Goal: Information Seeking & Learning: Learn about a topic

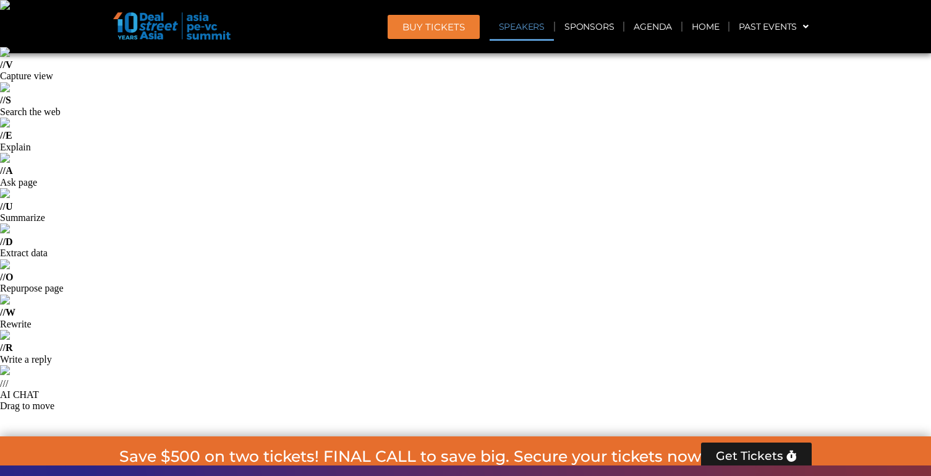
click at [522, 25] on link "Speakers" at bounding box center [522, 26] width 64 height 28
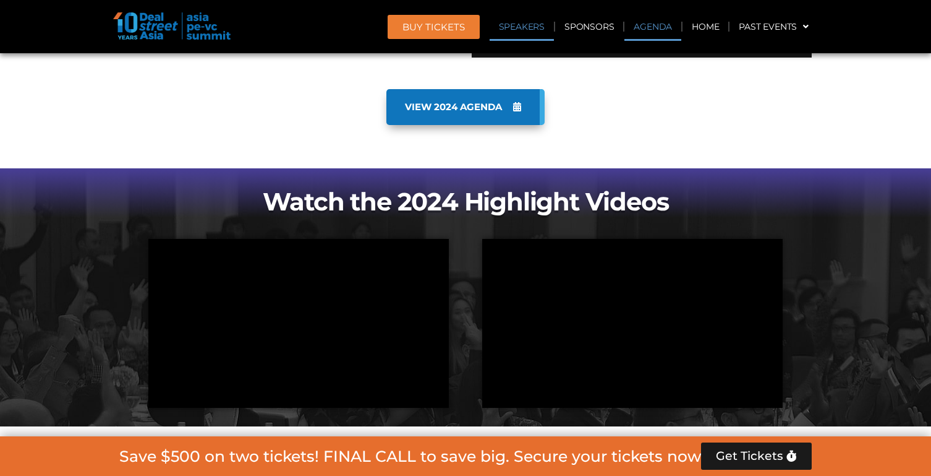
click at [662, 40] on link "Agenda" at bounding box center [653, 26] width 57 height 28
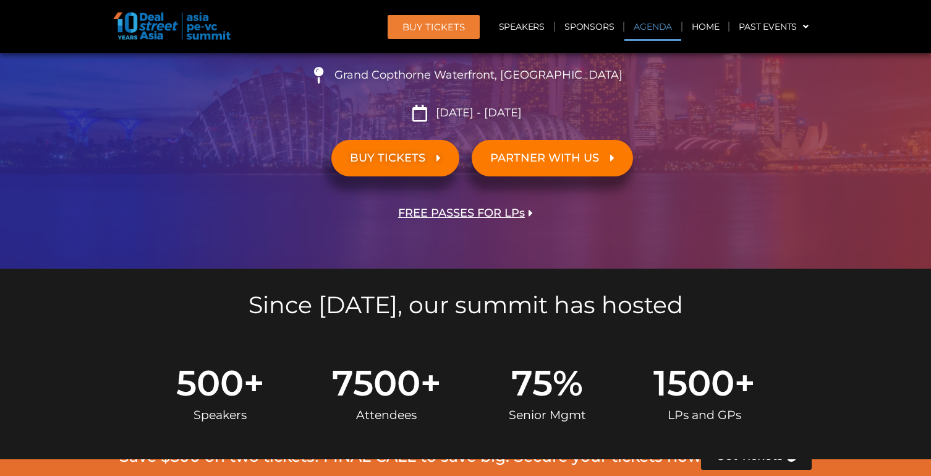
scroll to position [713, 0]
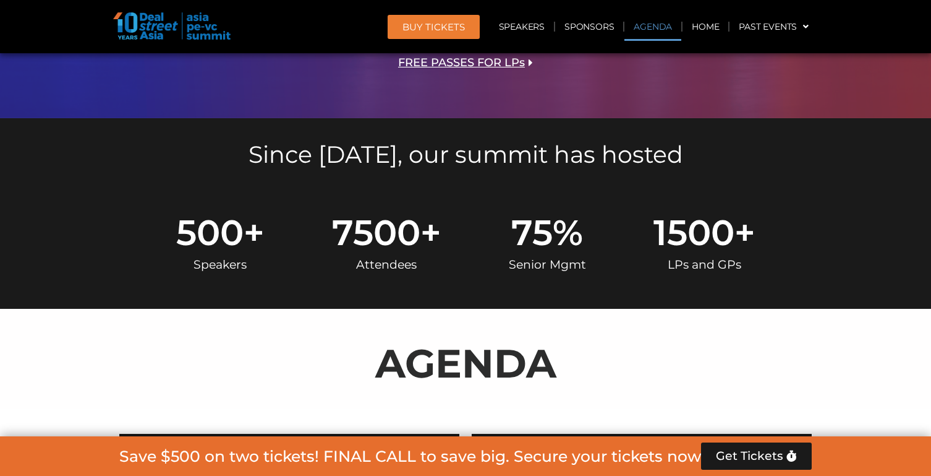
scroll to position [865, 0]
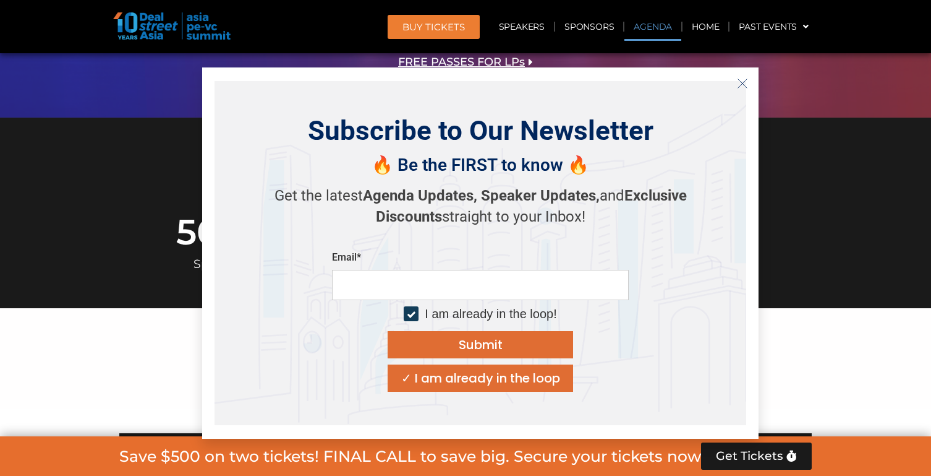
click at [743, 80] on icon "Close" at bounding box center [742, 83] width 11 height 11
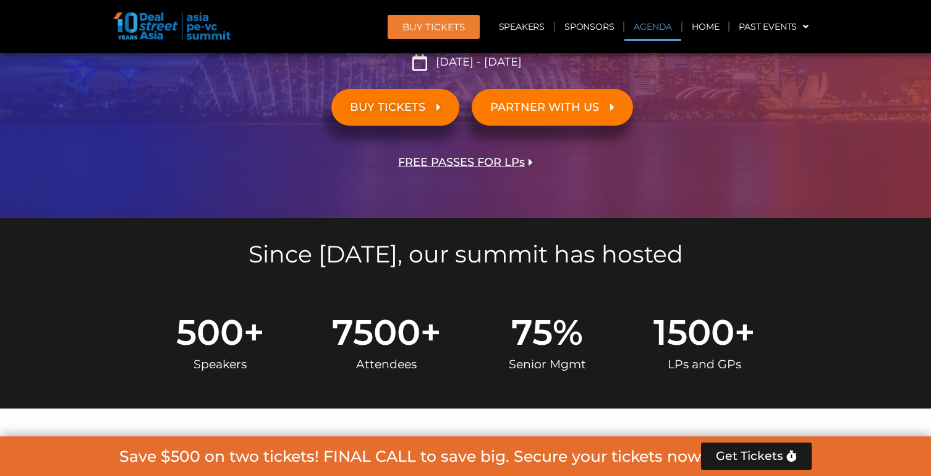
scroll to position [759, 0]
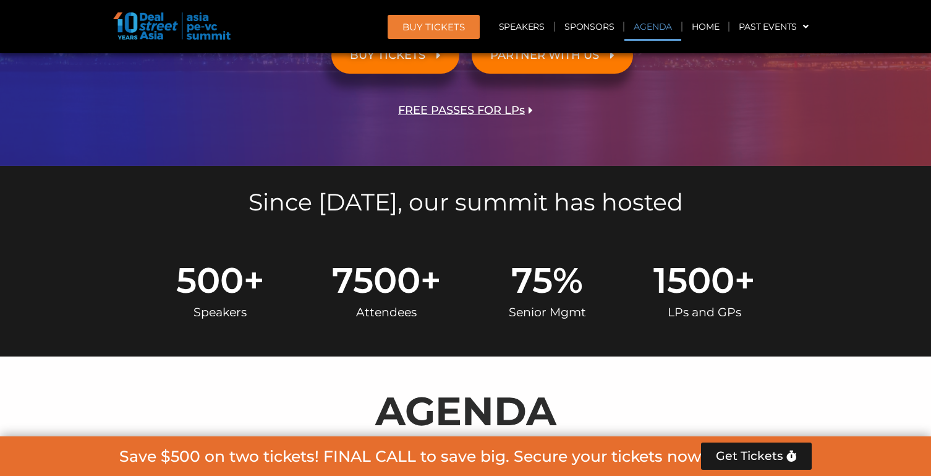
scroll to position [818, 0]
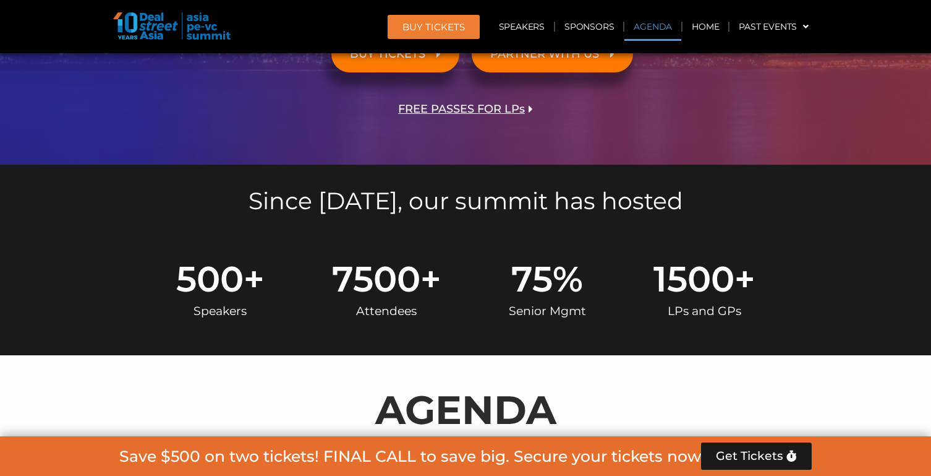
drag, startPoint x: 482, startPoint y: 160, endPoint x: 595, endPoint y: 247, distance: 142.0
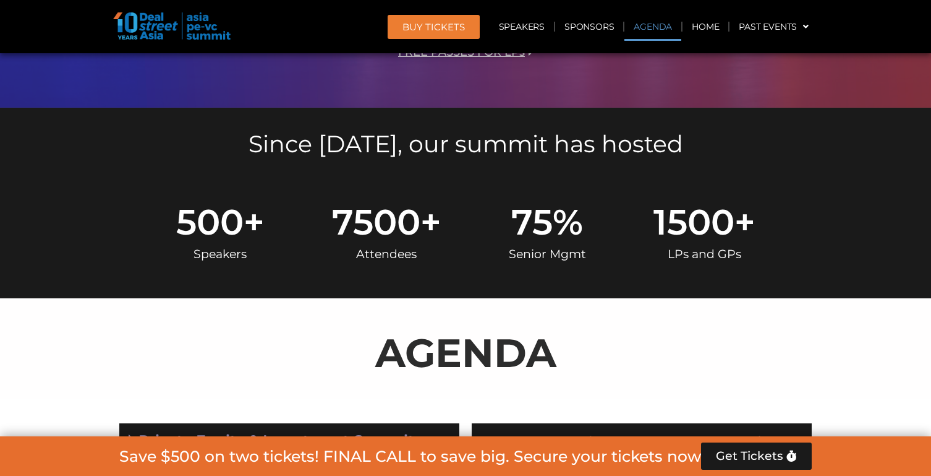
drag, startPoint x: 600, startPoint y: 263, endPoint x: 656, endPoint y: 331, distance: 87.9
drag, startPoint x: 662, startPoint y: 331, endPoint x: 604, endPoint y: 262, distance: 90.4
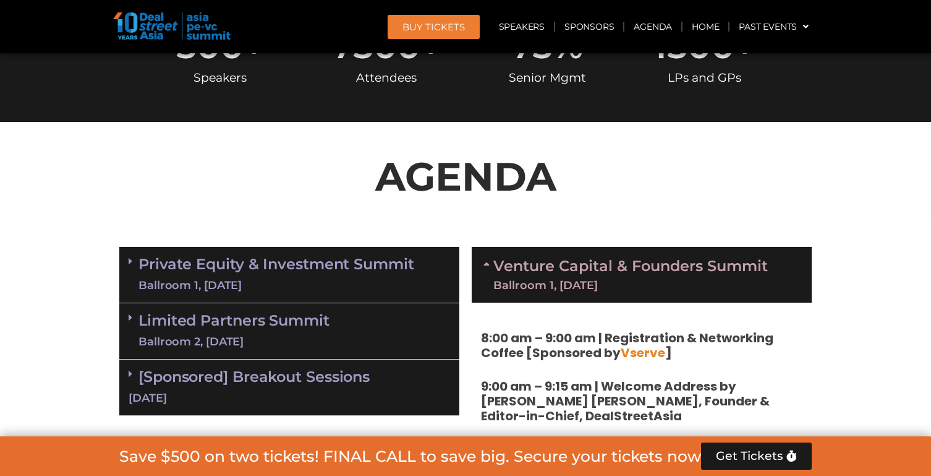
scroll to position [1056, 0]
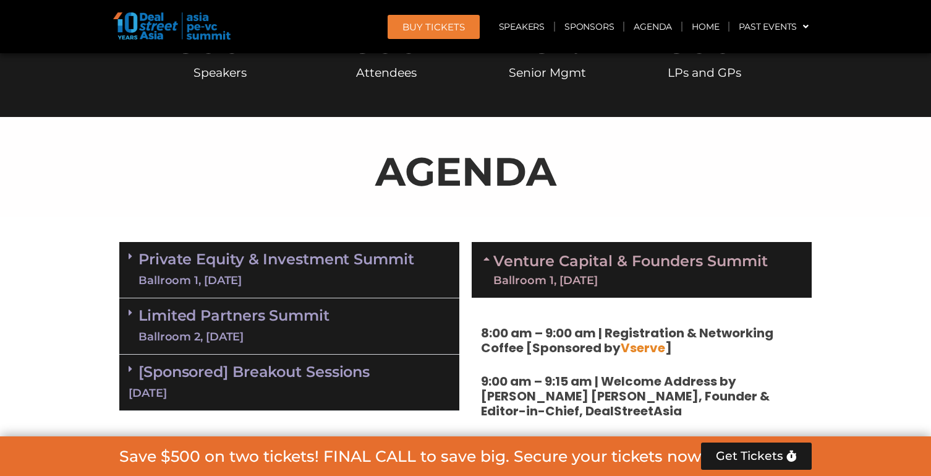
drag, startPoint x: 538, startPoint y: 273, endPoint x: 576, endPoint y: 318, distance: 59.2
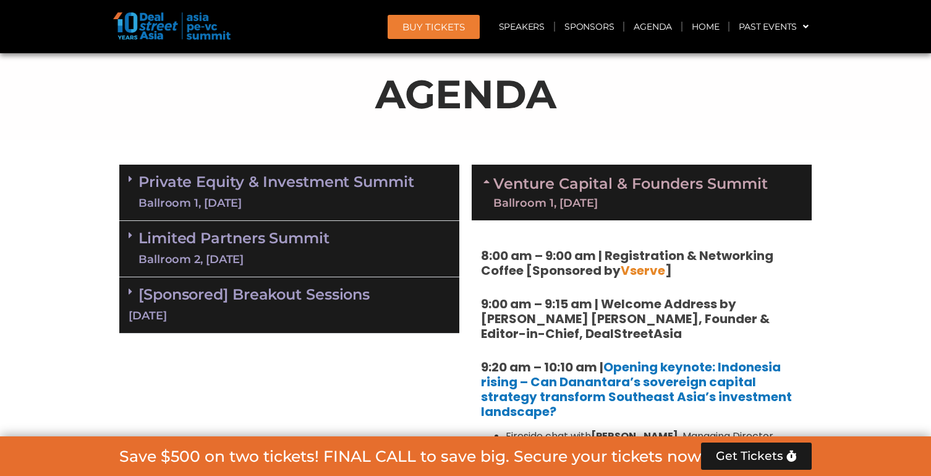
scroll to position [1138, 0]
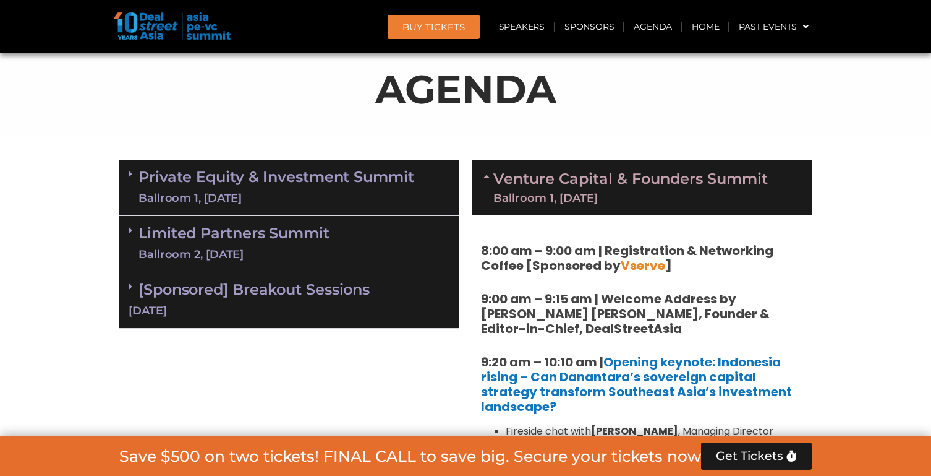
drag, startPoint x: 602, startPoint y: 307, endPoint x: 641, endPoint y: 405, distance: 104.6
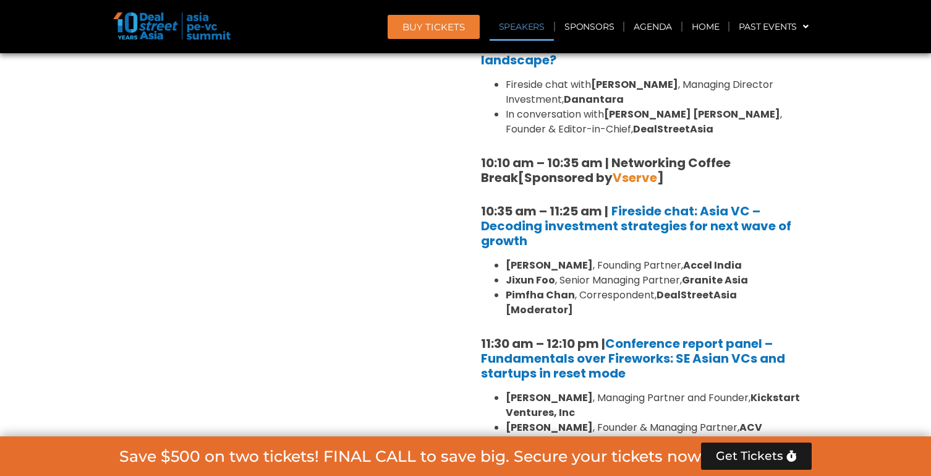
scroll to position [1496, 0]
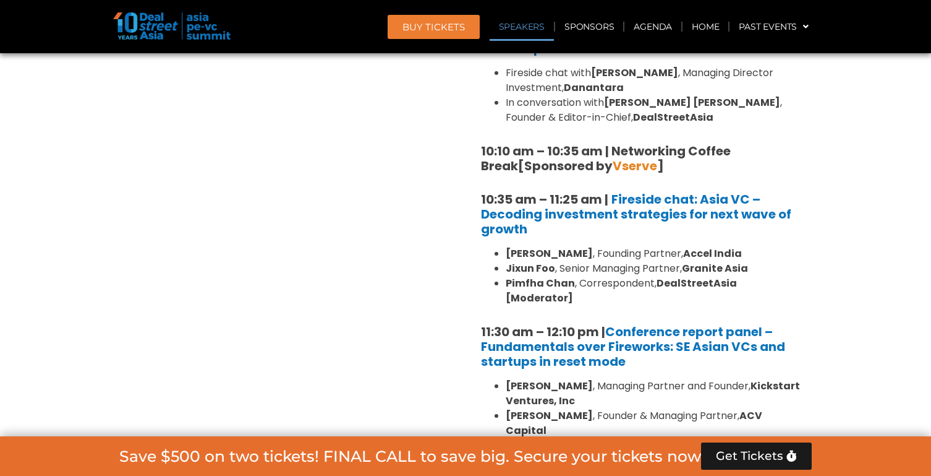
drag, startPoint x: 571, startPoint y: 299, endPoint x: 617, endPoint y: 363, distance: 79.3
drag, startPoint x: 617, startPoint y: 363, endPoint x: 552, endPoint y: 303, distance: 88.4
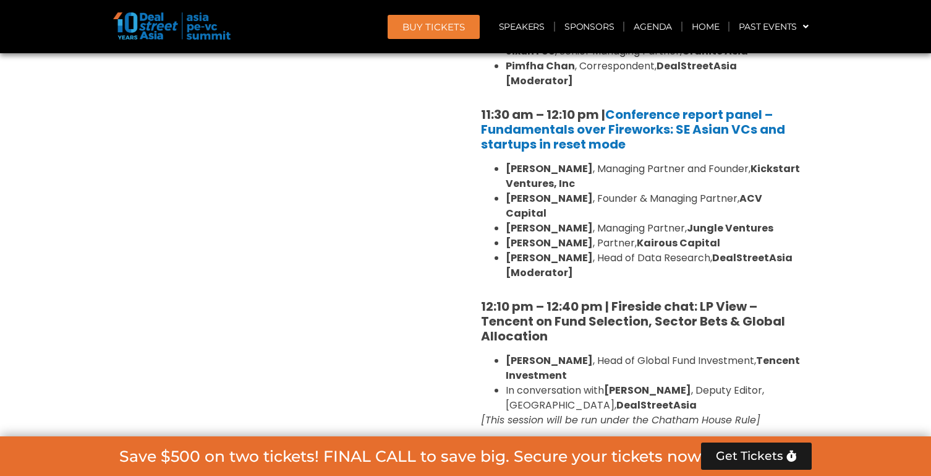
scroll to position [1715, 0]
drag, startPoint x: 501, startPoint y: 213, endPoint x: 657, endPoint y: 353, distance: 209.8
drag, startPoint x: 676, startPoint y: 353, endPoint x: 489, endPoint y: 210, distance: 236.0
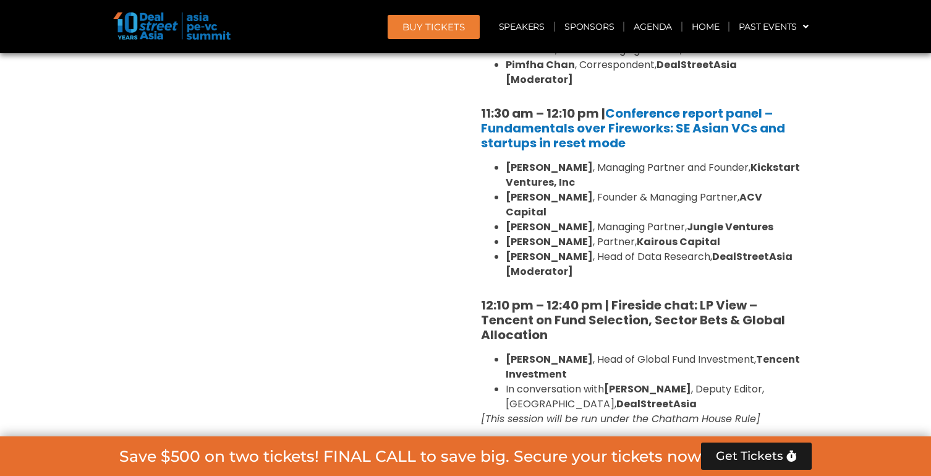
drag, startPoint x: 496, startPoint y: 210, endPoint x: 576, endPoint y: 295, distance: 116.4
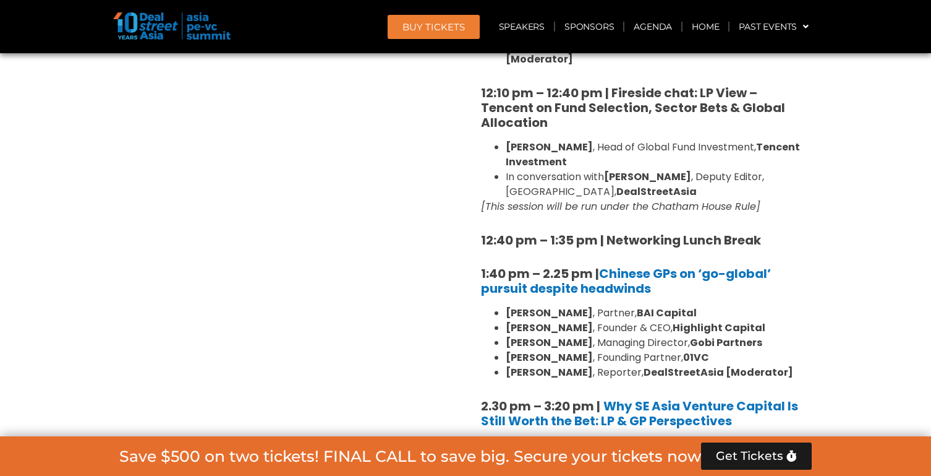
scroll to position [1930, 0]
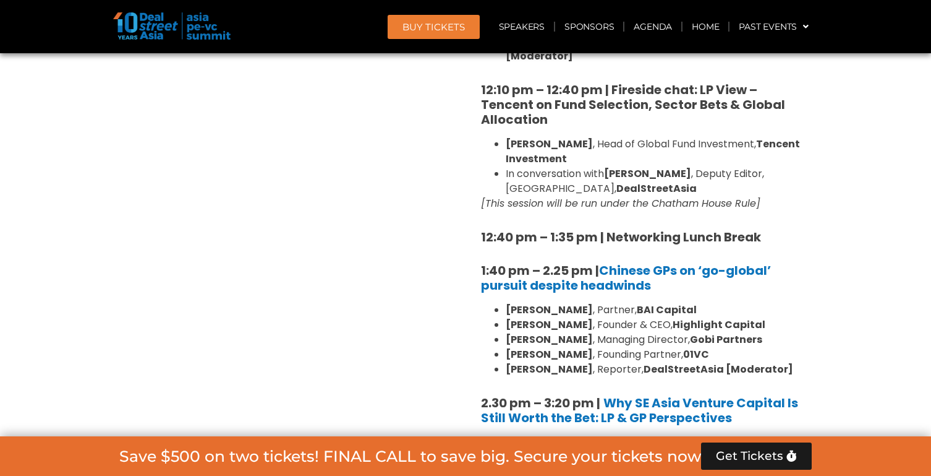
drag, startPoint x: 578, startPoint y: 268, endPoint x: 621, endPoint y: 341, distance: 85.1
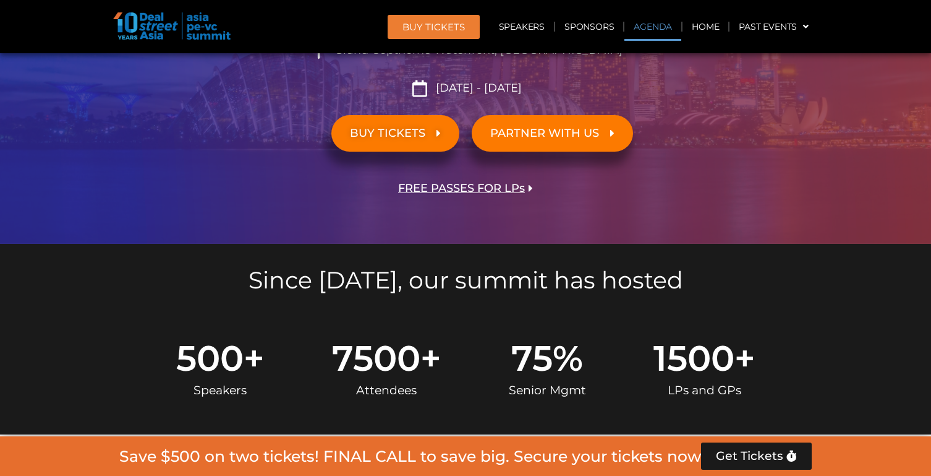
scroll to position [737, 0]
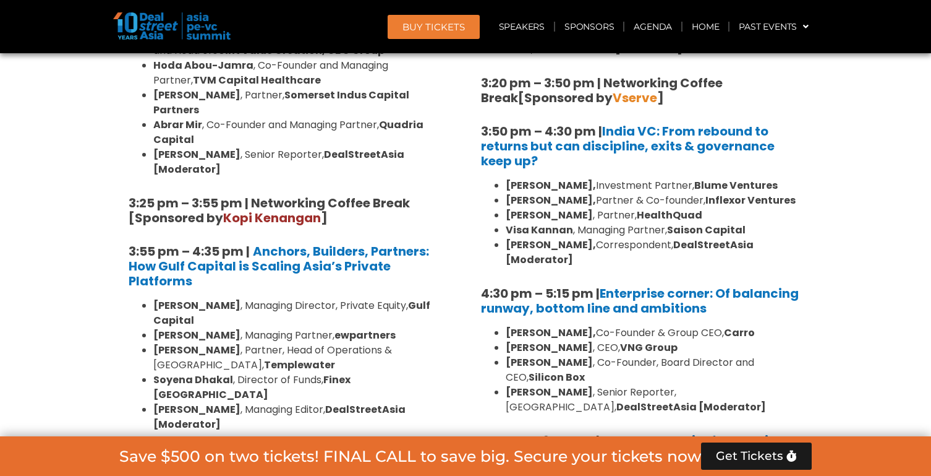
scroll to position [2473, 0]
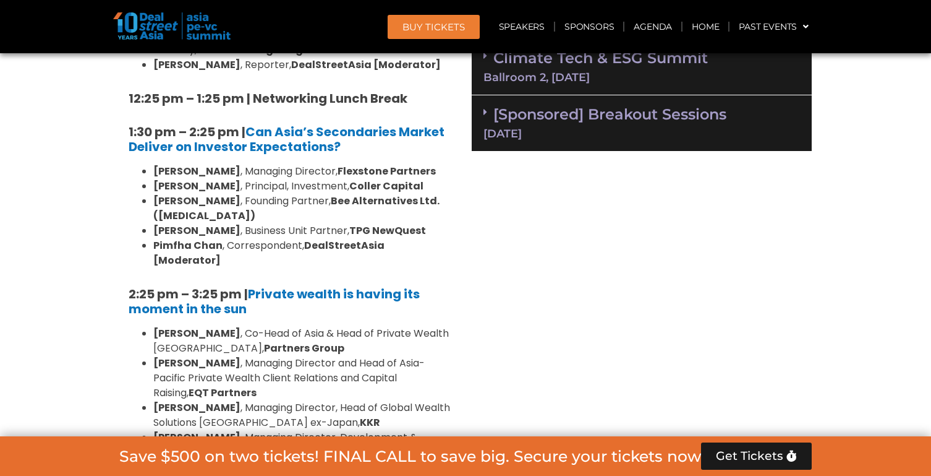
scroll to position [3778, 0]
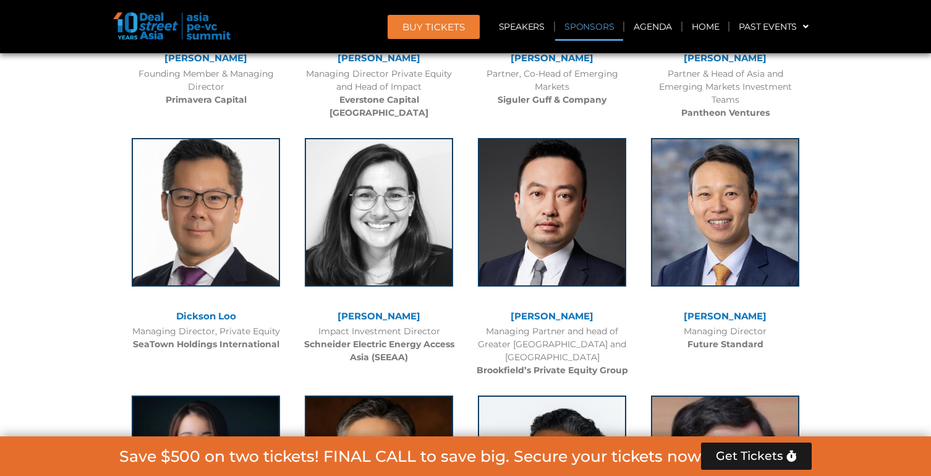
scroll to position [8795, 0]
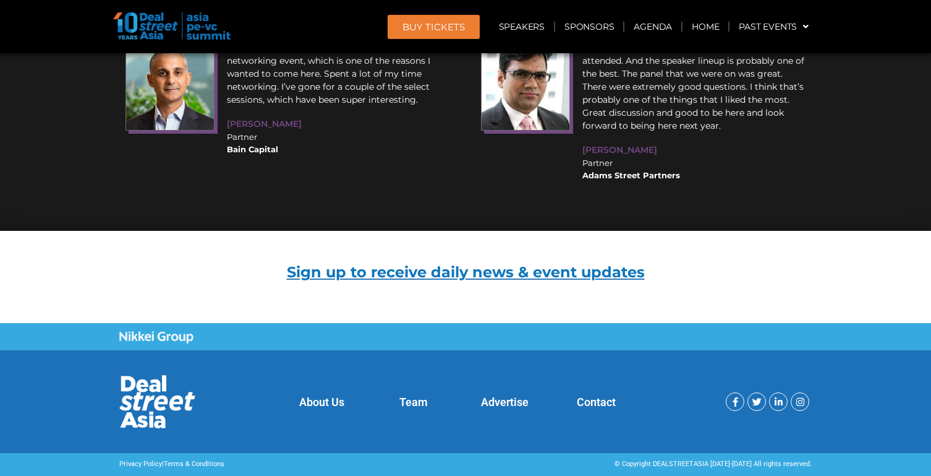
scroll to position [20285, 0]
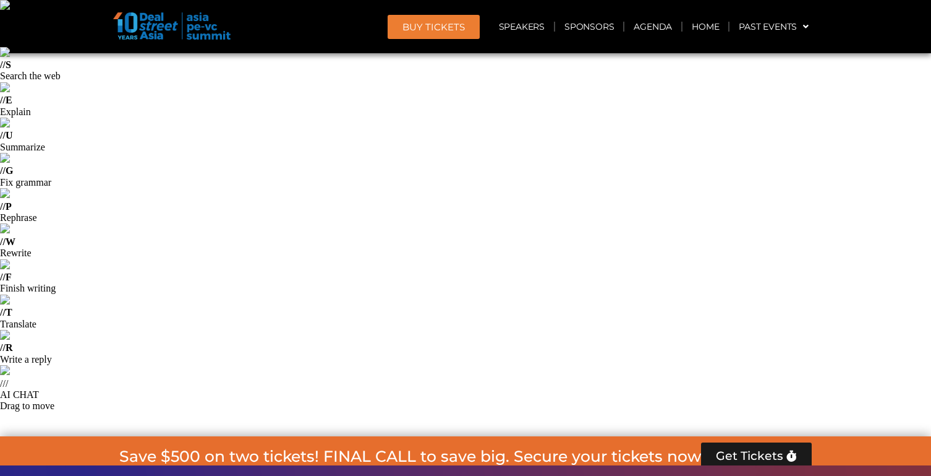
drag, startPoint x: 471, startPoint y: 157, endPoint x: 481, endPoint y: 267, distance: 110.5
click at [653, 36] on link "Agenda" at bounding box center [653, 26] width 57 height 28
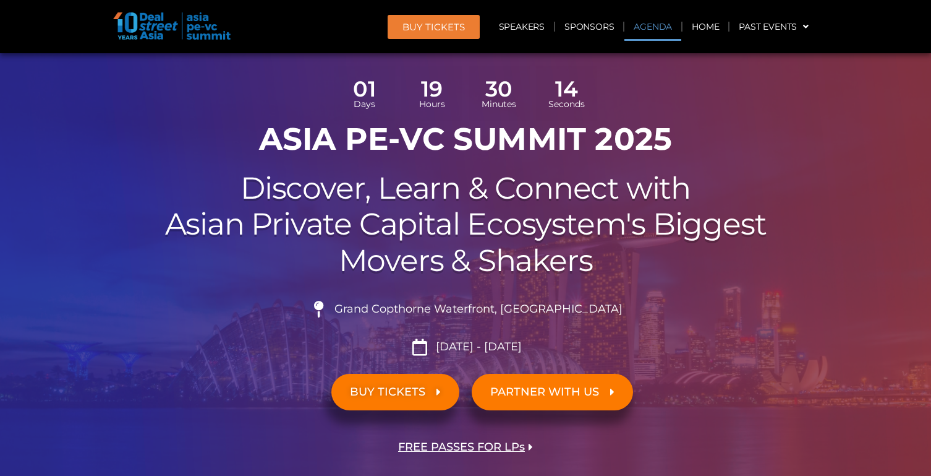
scroll to position [713, 0]
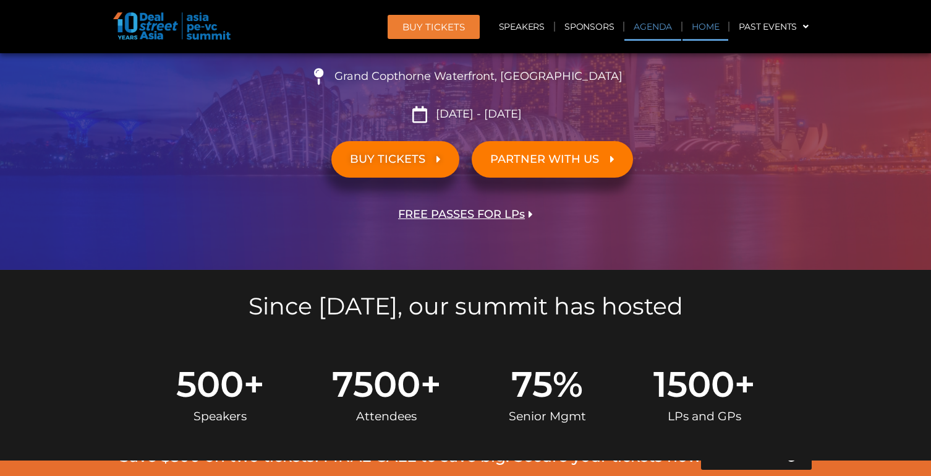
click at [710, 30] on link "Home" at bounding box center [706, 26] width 46 height 28
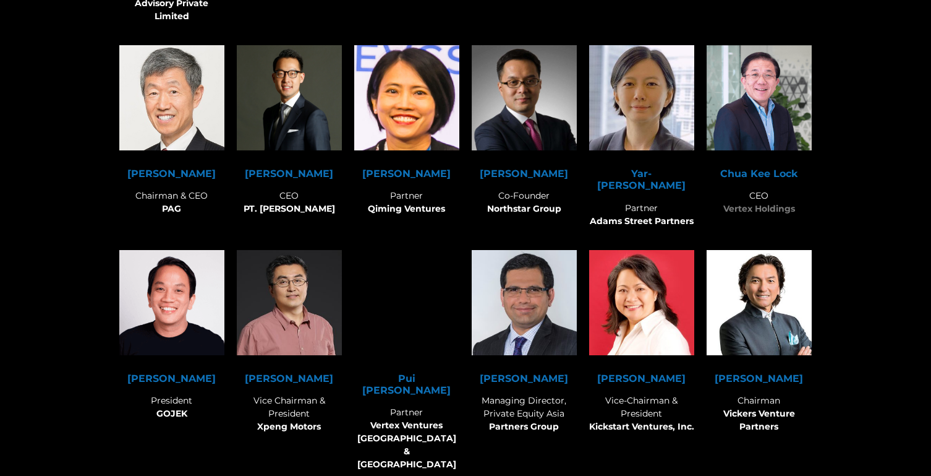
scroll to position [8134, 0]
